Goal: Task Accomplishment & Management: Manage account settings

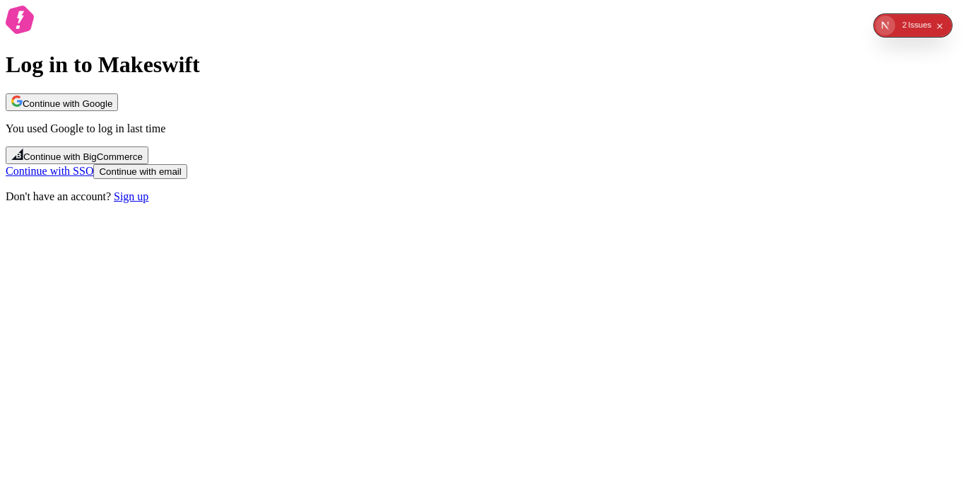
click at [112, 109] on span "Continue with Google" at bounding box center [68, 103] width 90 height 11
click at [118, 111] on button "Continue with Google" at bounding box center [62, 102] width 112 height 18
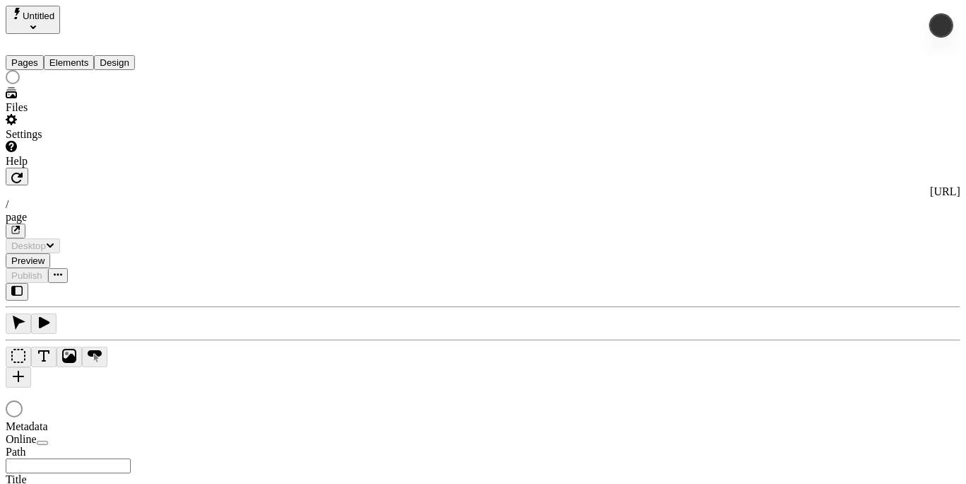
type input "/page"
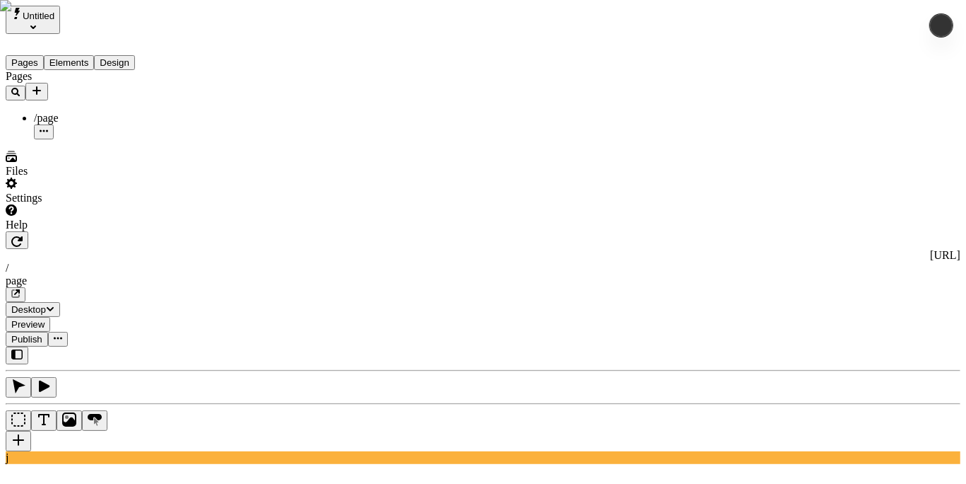
click at [70, 139] on div "Pages /page" at bounding box center [91, 104] width 170 height 69
click at [90, 139] on div "Pages /page" at bounding box center [91, 104] width 170 height 69
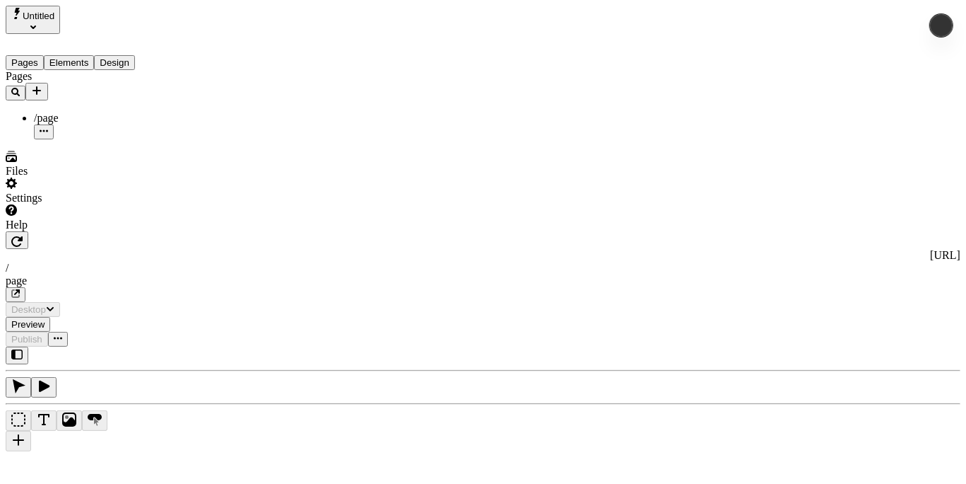
type input "/page"
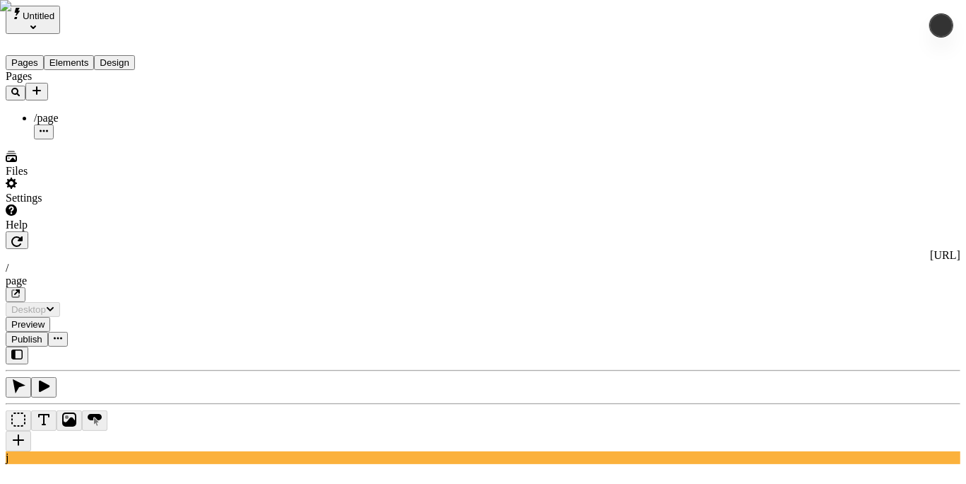
click at [86, 139] on div "Pages /page" at bounding box center [91, 104] width 170 height 69
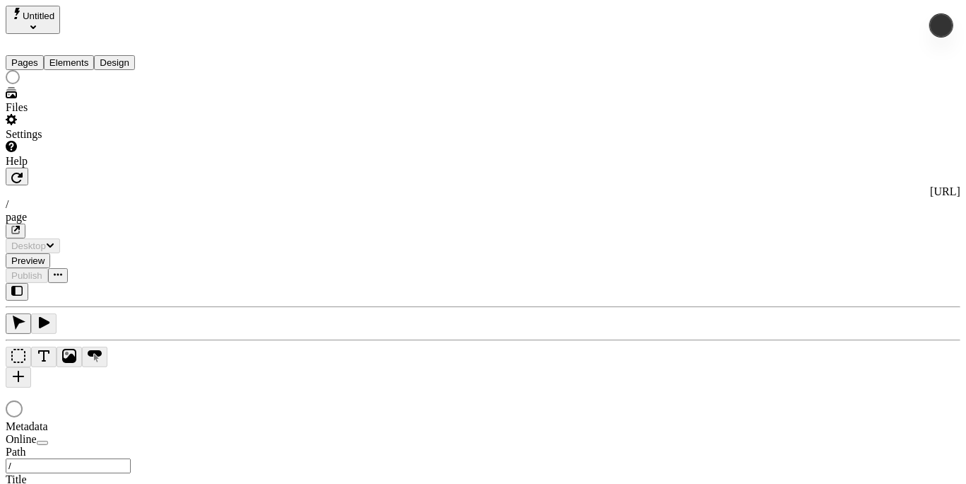
type input "/page"
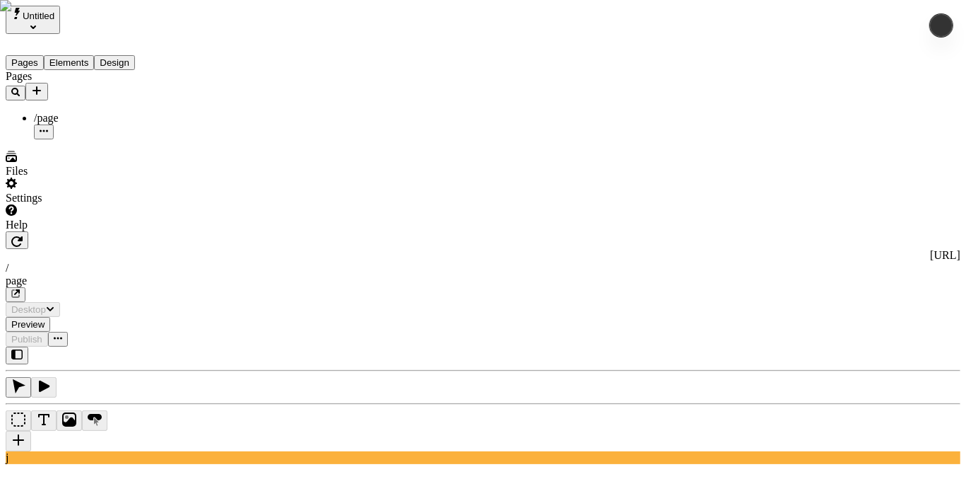
type input "/page"
